Goal: Task Accomplishment & Management: Use online tool/utility

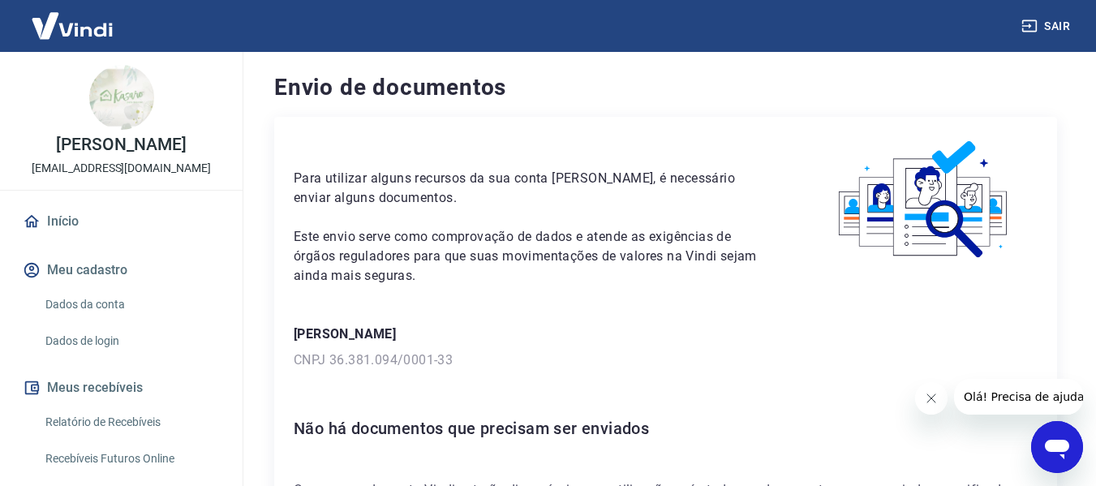
click at [89, 33] on img at bounding box center [71, 25] width 105 height 49
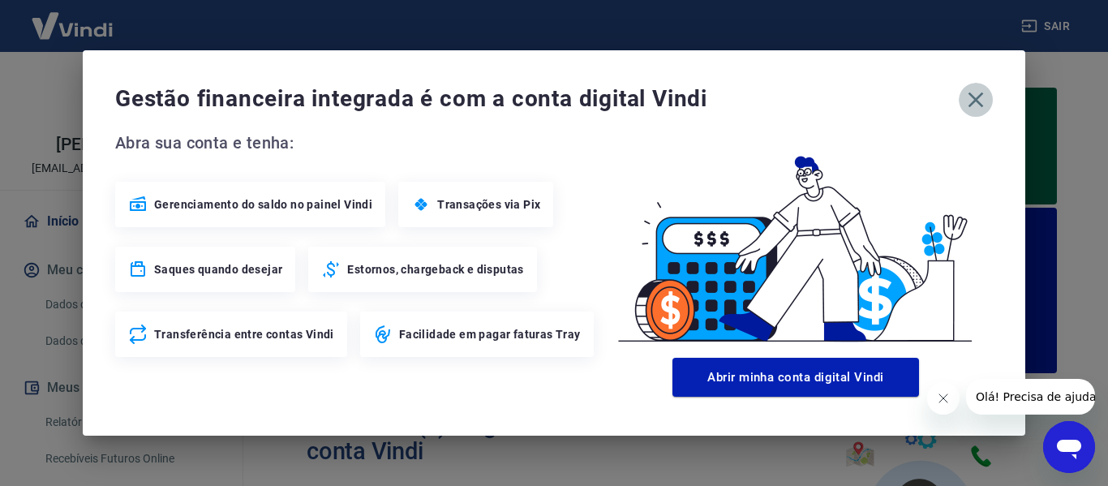
click at [982, 101] on icon "button" at bounding box center [976, 100] width 26 height 26
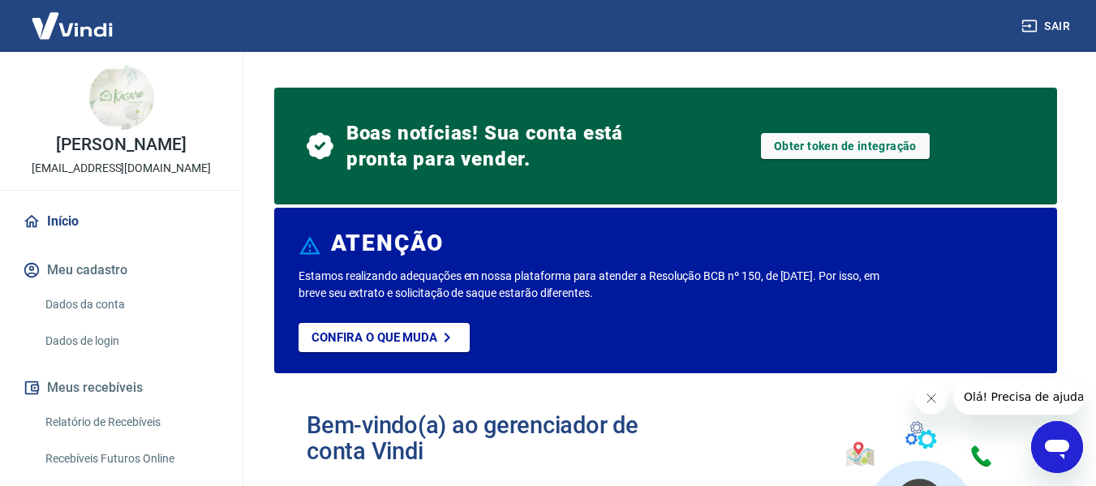
click at [67, 239] on link "Início" at bounding box center [121, 222] width 204 height 36
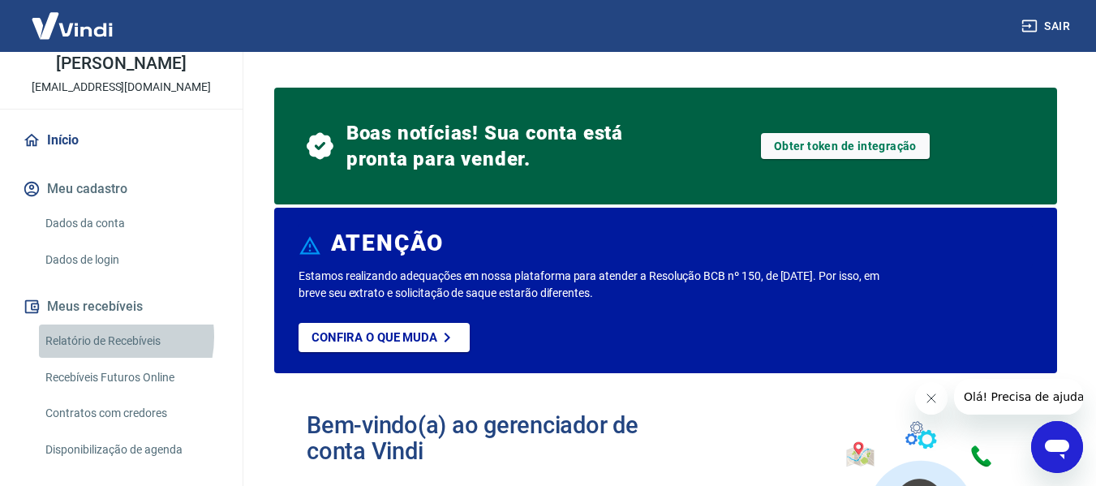
click at [99, 354] on link "Relatório de Recebíveis" at bounding box center [131, 341] width 184 height 33
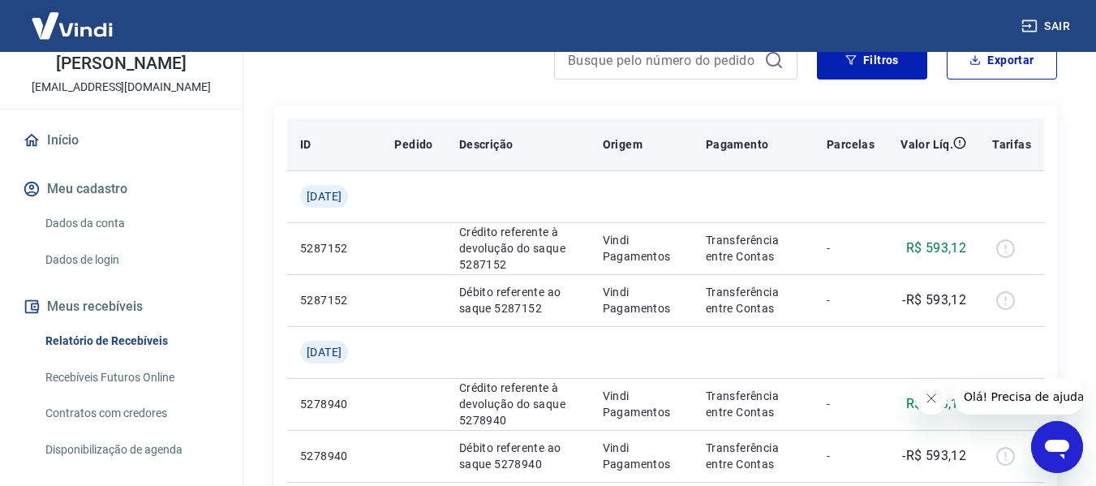
scroll to position [162, 0]
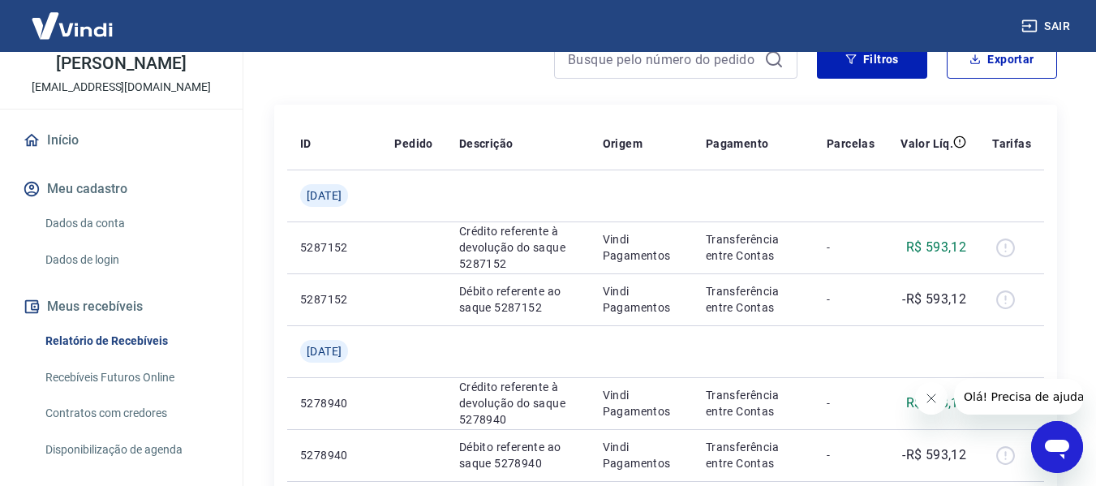
click at [121, 394] on link "Recebíveis Futuros Online" at bounding box center [131, 377] width 184 height 33
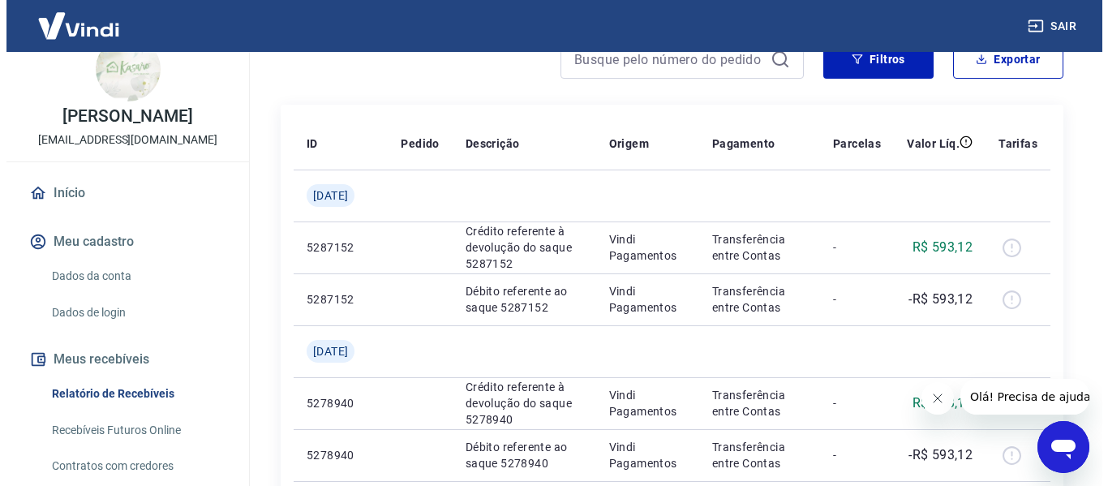
scroll to position [0, 0]
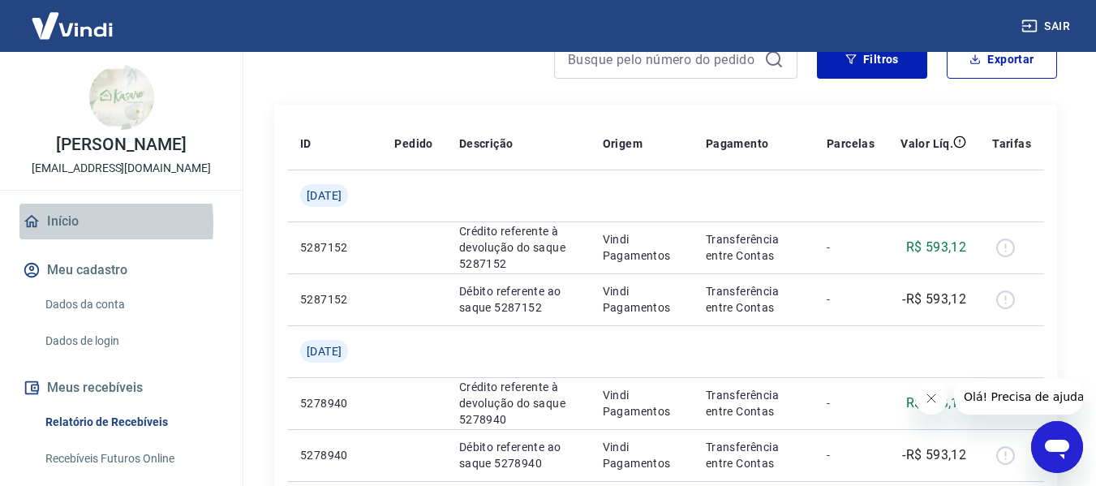
click at [52, 239] on link "Início" at bounding box center [121, 222] width 204 height 36
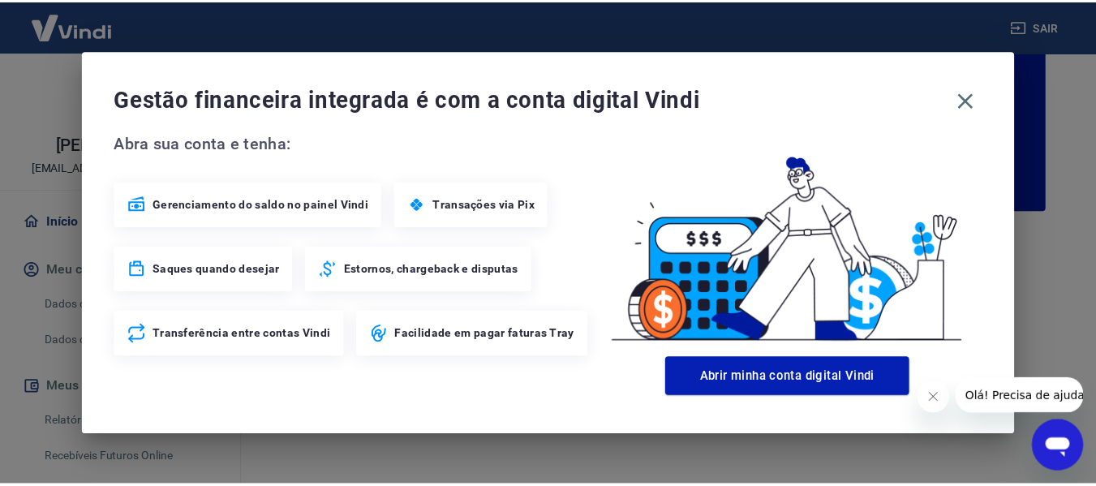
scroll to position [282, 0]
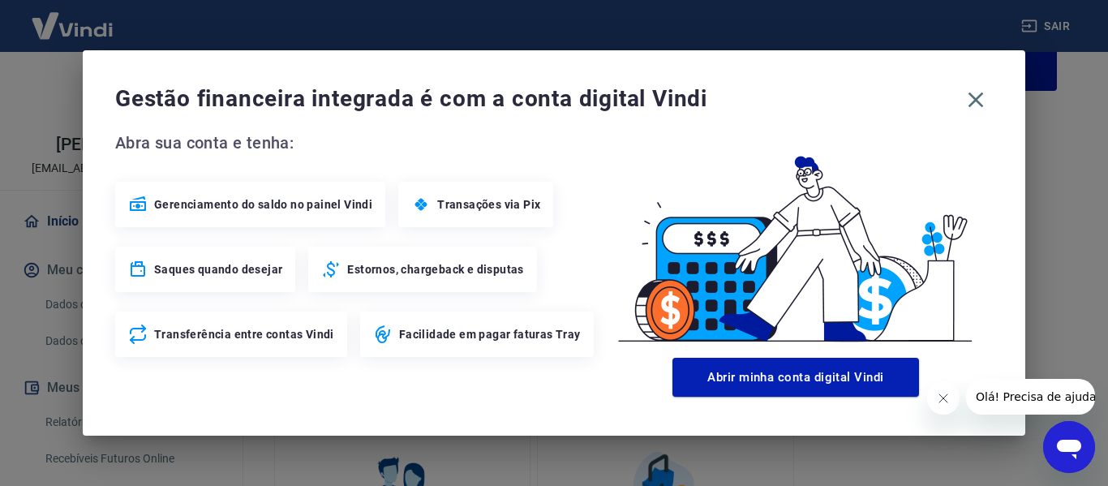
drag, startPoint x: 974, startPoint y: 102, endPoint x: 938, endPoint y: 81, distance: 41.5
click at [966, 101] on icon "button" at bounding box center [976, 100] width 26 height 26
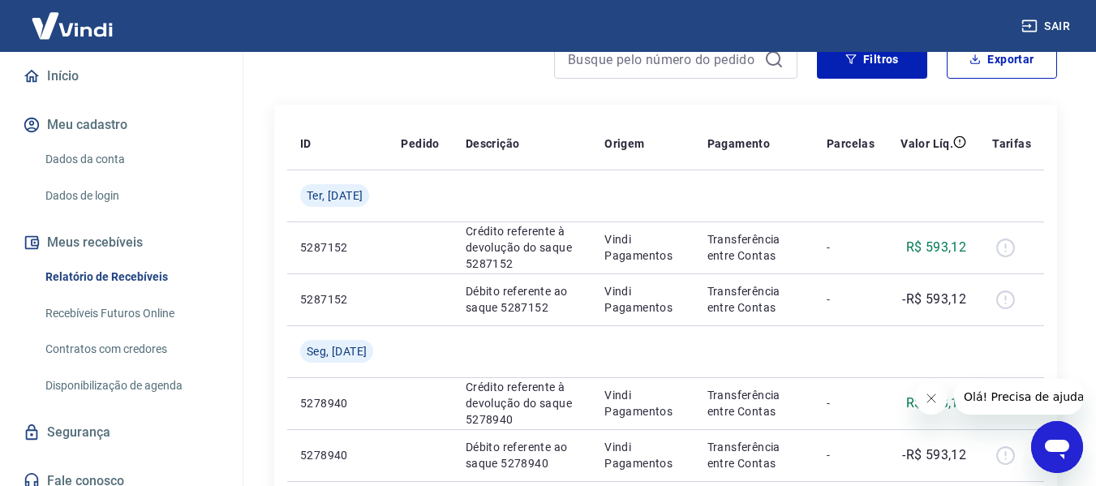
scroll to position [175, 0]
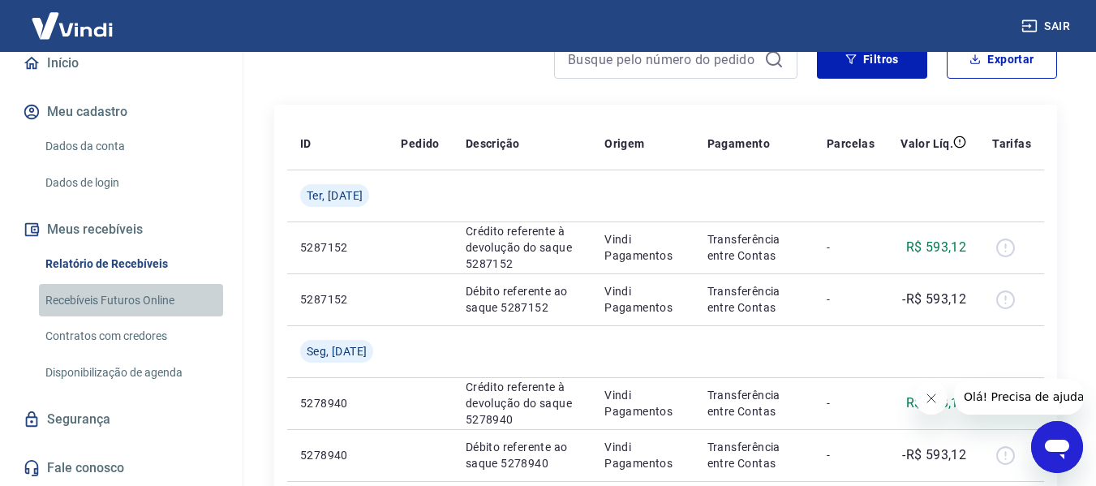
click at [145, 298] on link "Recebíveis Futuros Online" at bounding box center [131, 300] width 184 height 33
